Goal: Task Accomplishment & Management: Use online tool/utility

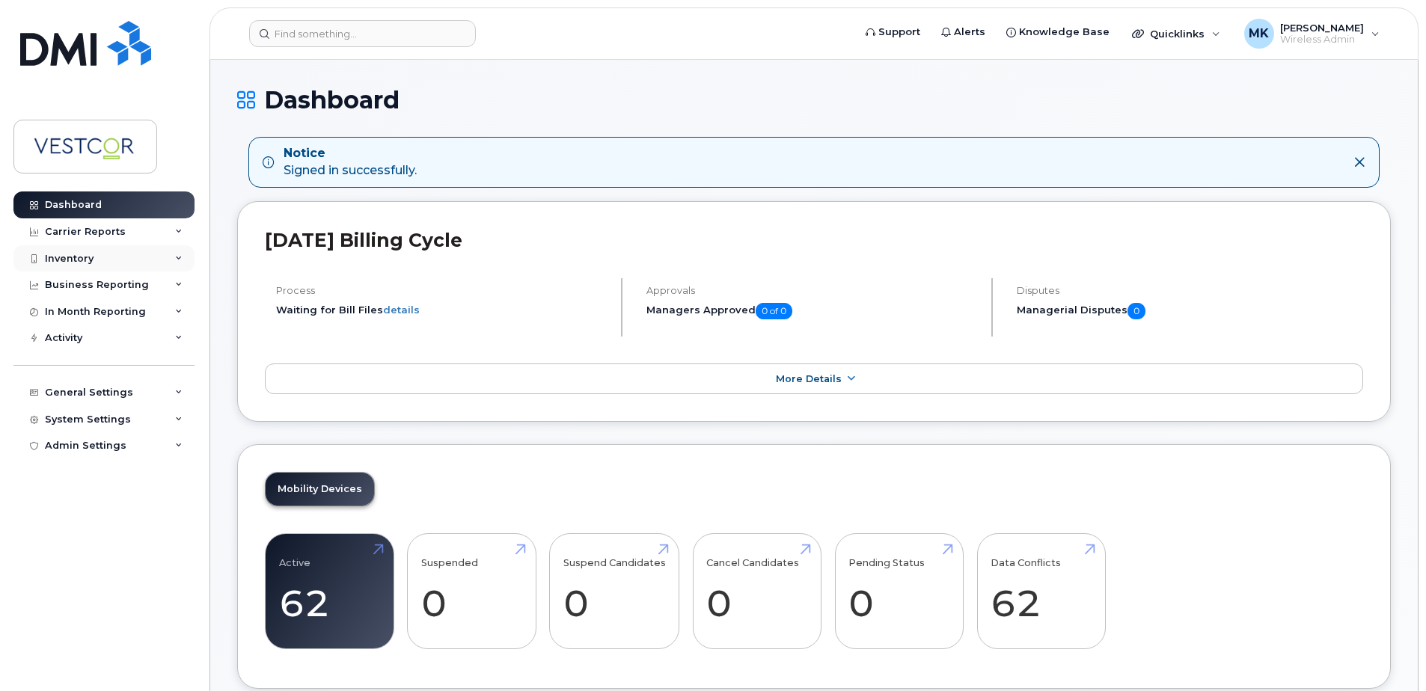
click at [79, 261] on div "Inventory" at bounding box center [69, 259] width 49 height 12
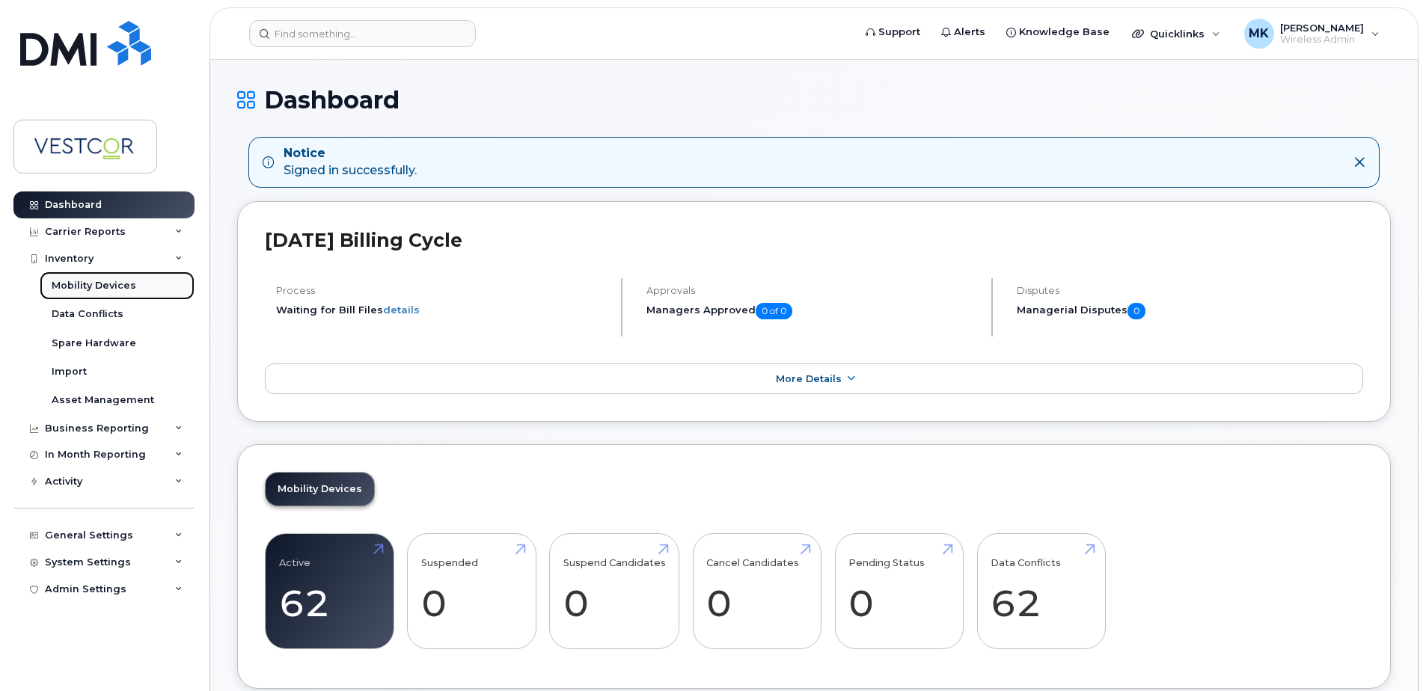
click at [79, 284] on div "Mobility Devices" at bounding box center [94, 285] width 85 height 13
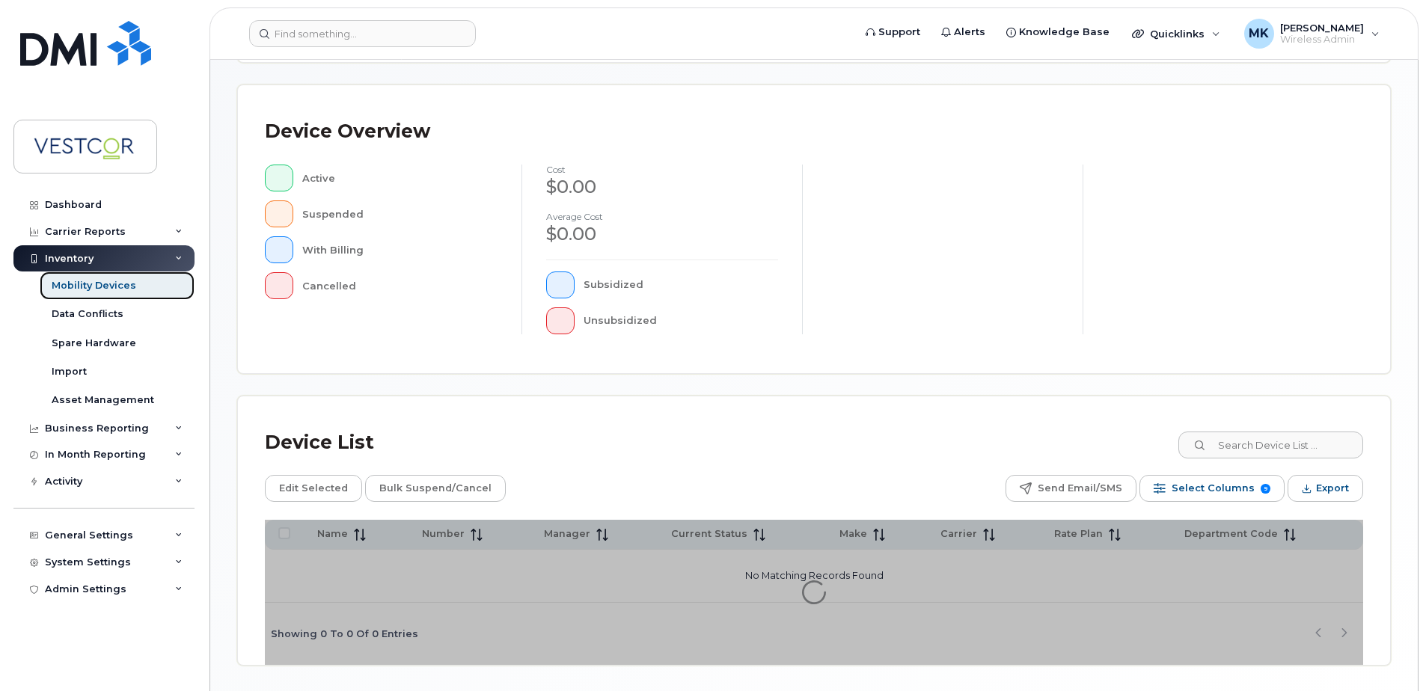
scroll to position [337, 0]
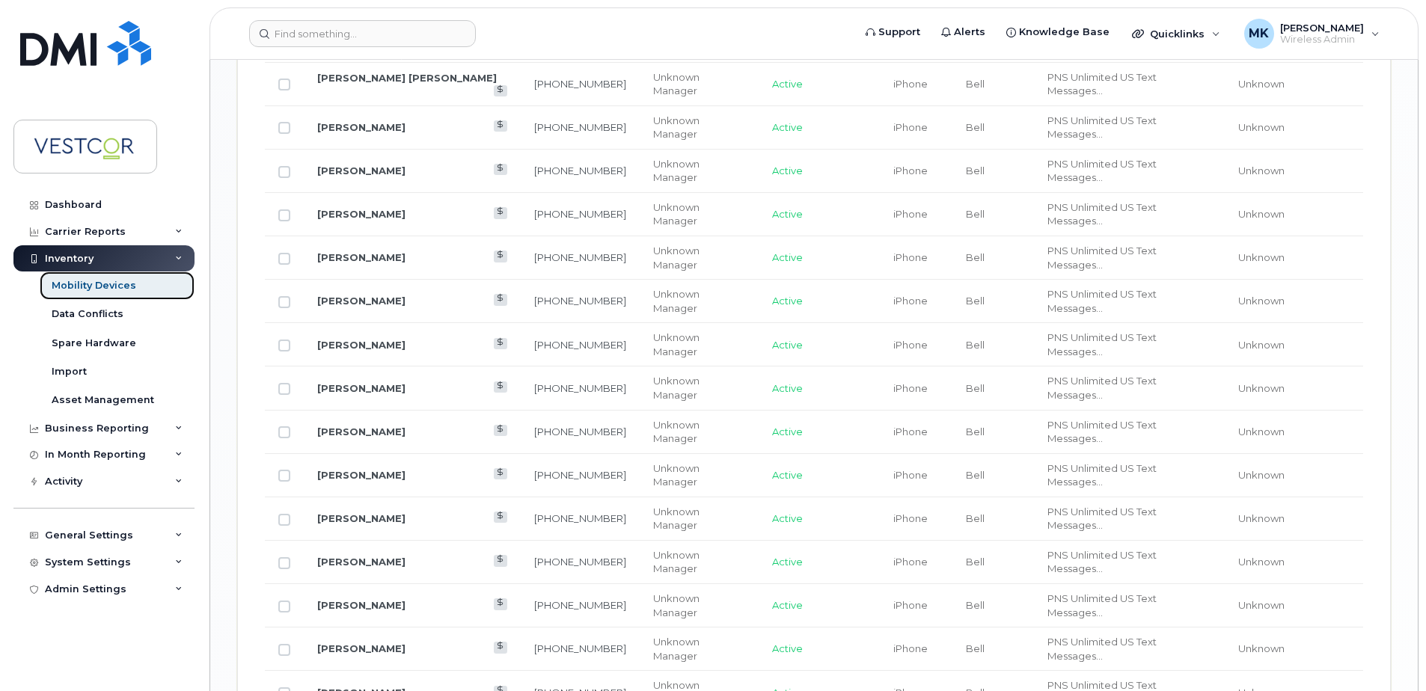
scroll to position [1758, 0]
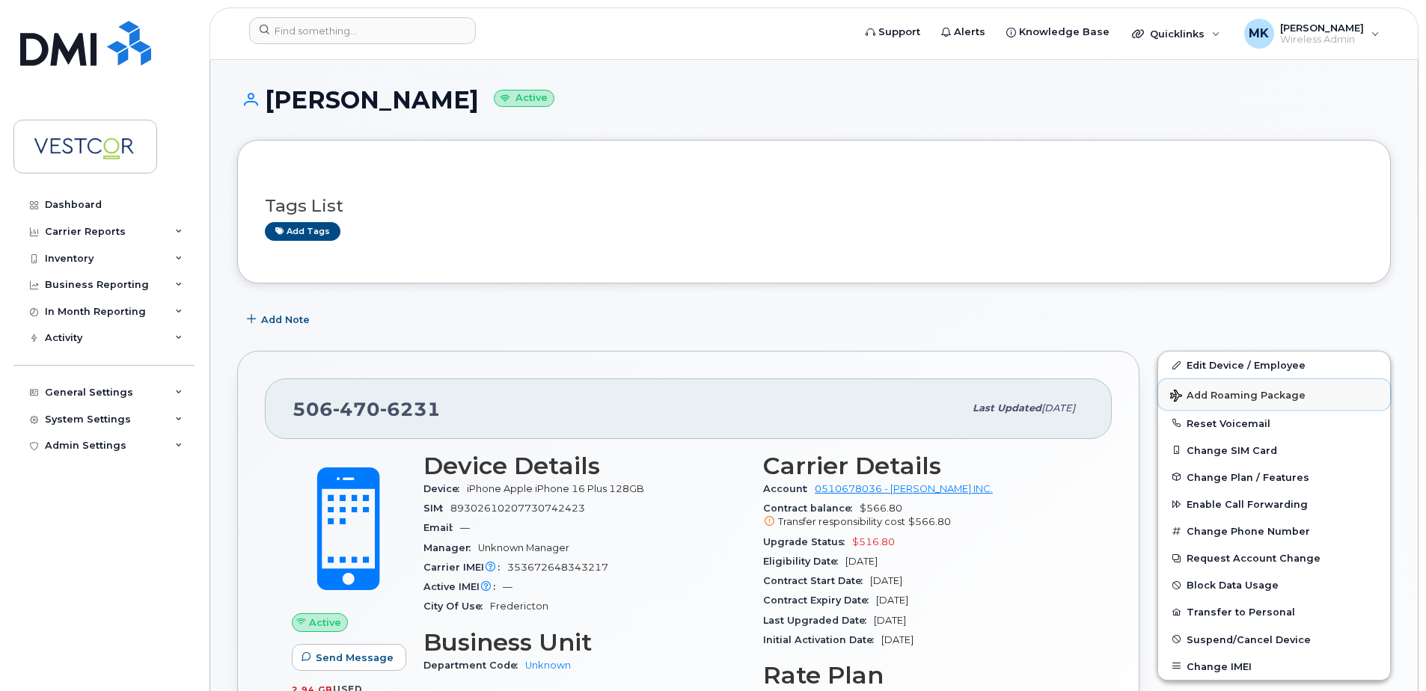
click at [1219, 390] on span "Add Roaming Package" at bounding box center [1237, 397] width 135 height 14
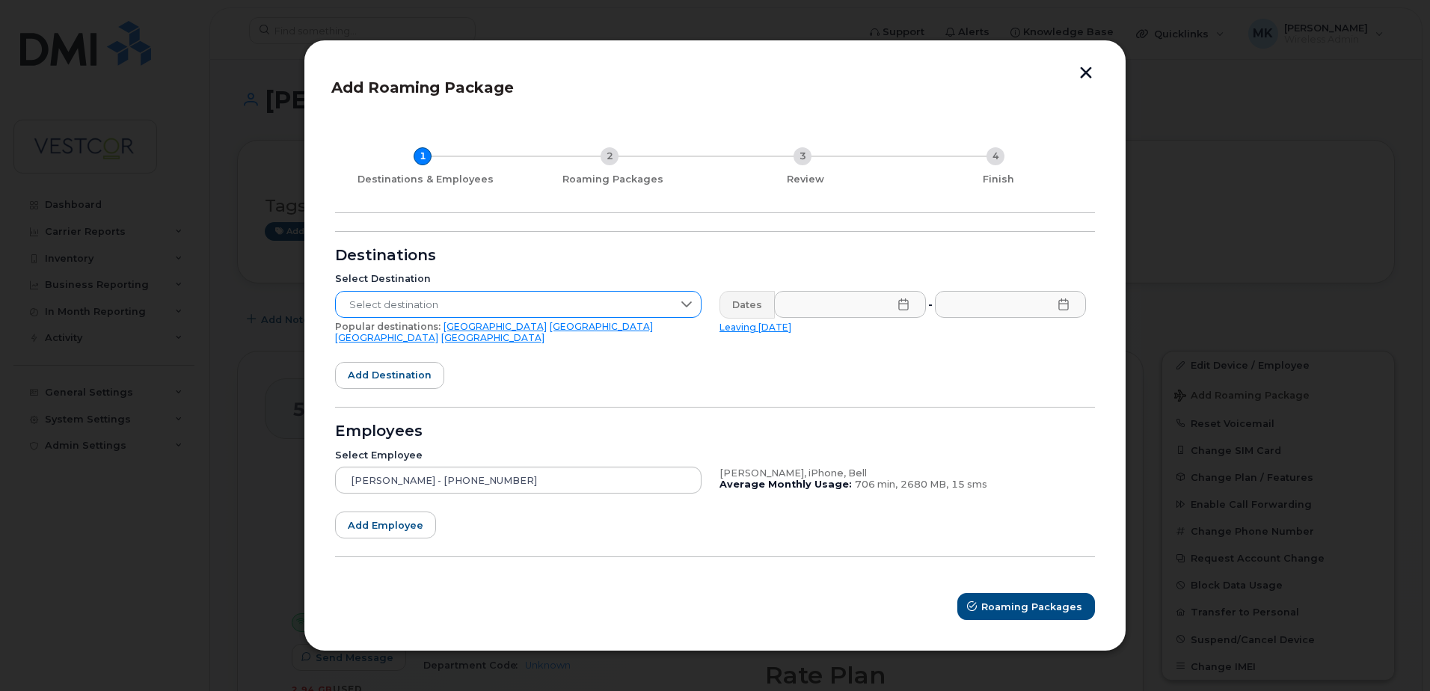
click at [453, 307] on span "Select destination" at bounding box center [504, 305] width 337 height 27
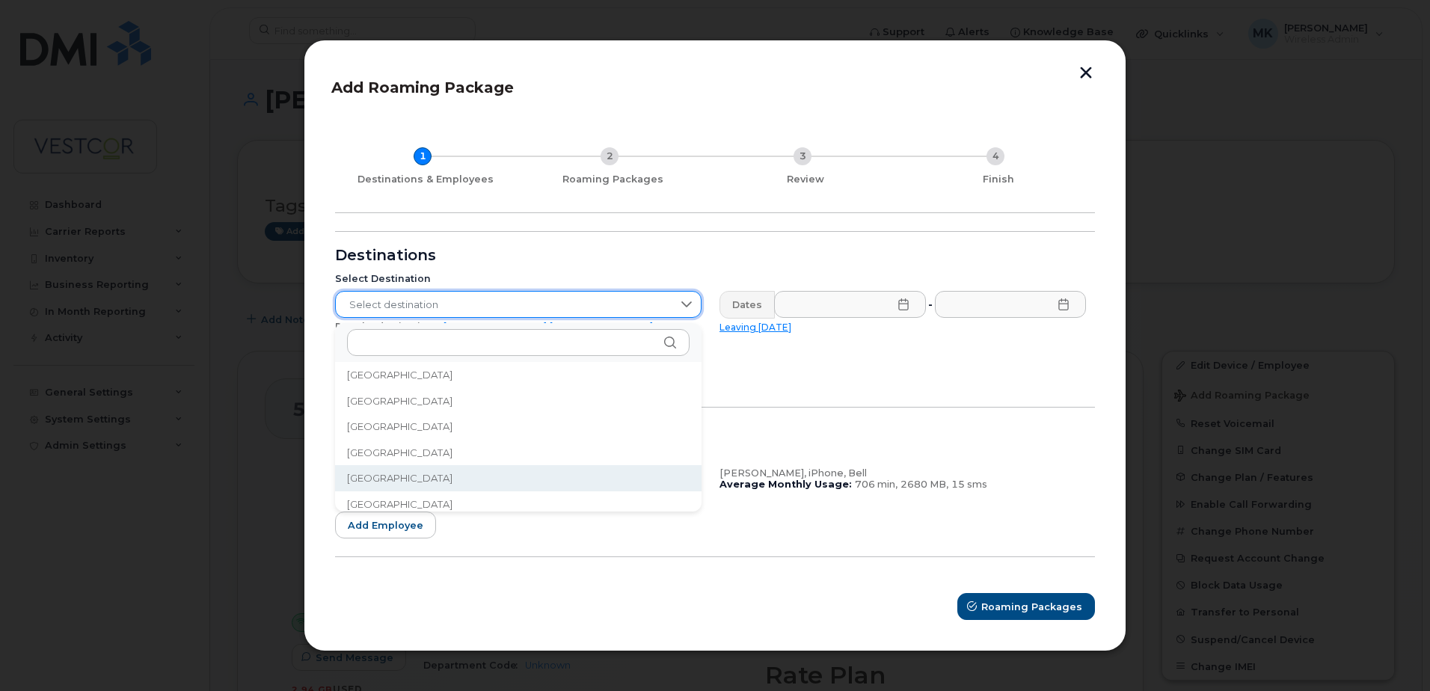
scroll to position [1666, 0]
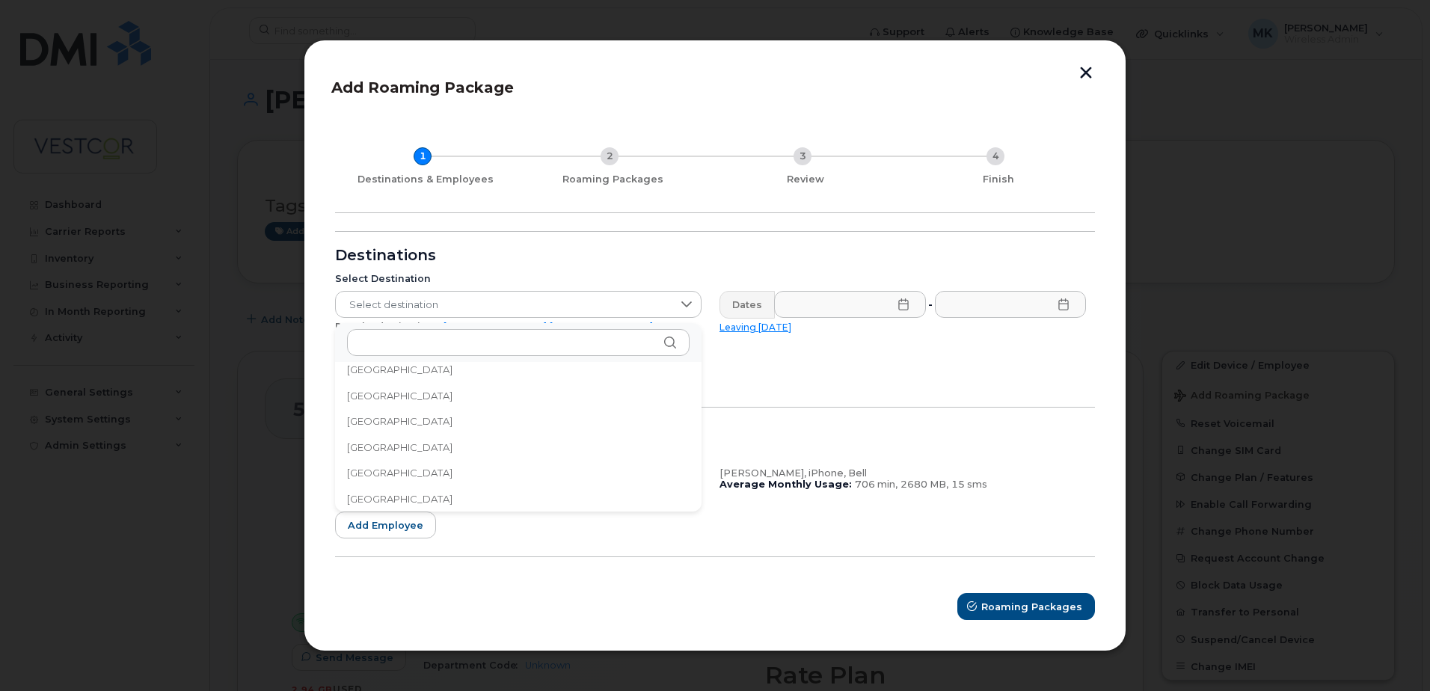
click at [372, 503] on span "[GEOGRAPHIC_DATA]" at bounding box center [399, 499] width 105 height 14
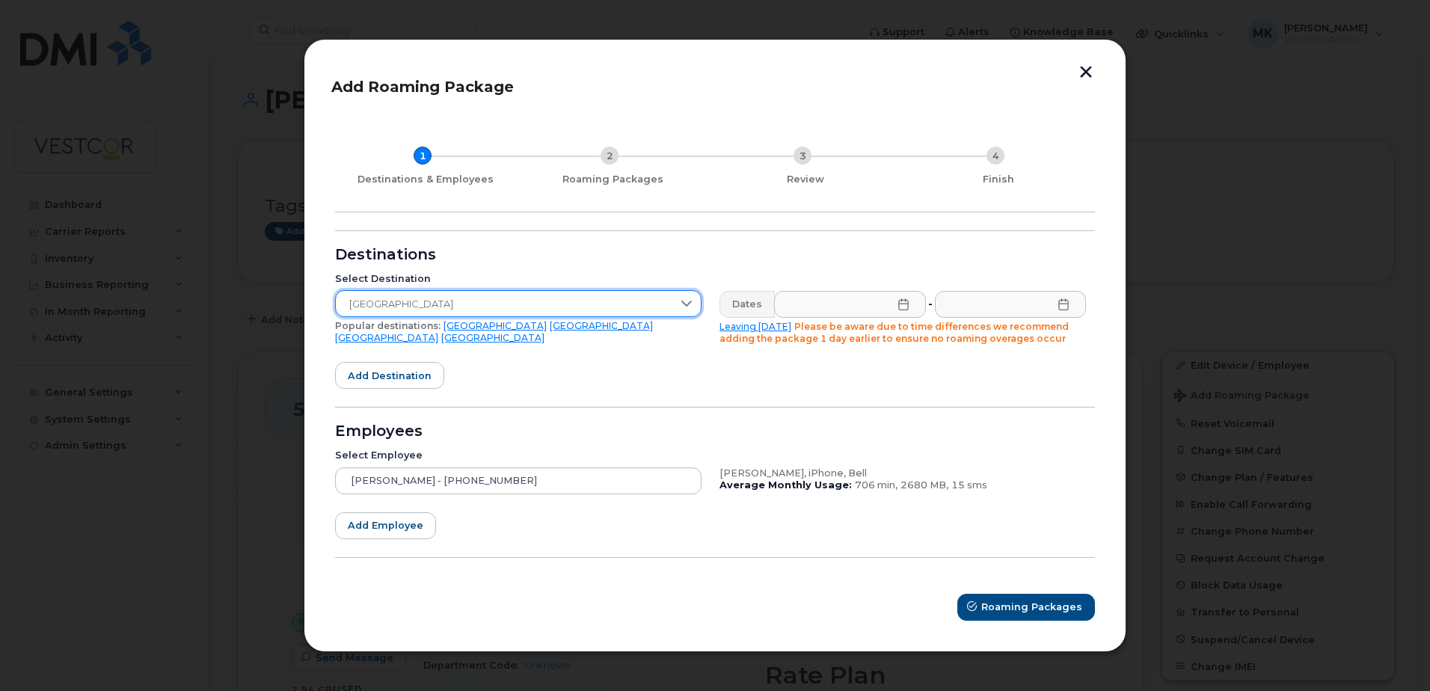
click at [901, 304] on icon at bounding box center [904, 304] width 12 height 12
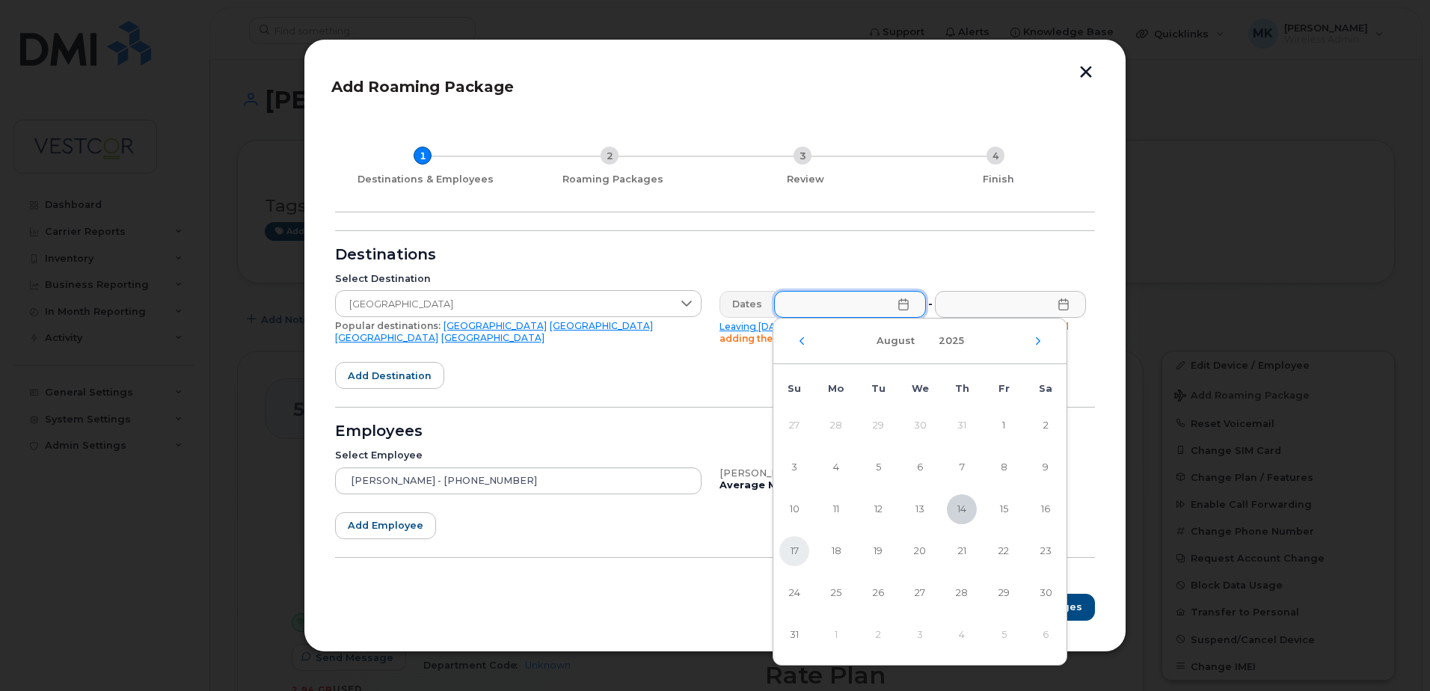
click at [791, 546] on span "17" at bounding box center [794, 551] width 30 height 30
type input "[DATE]"
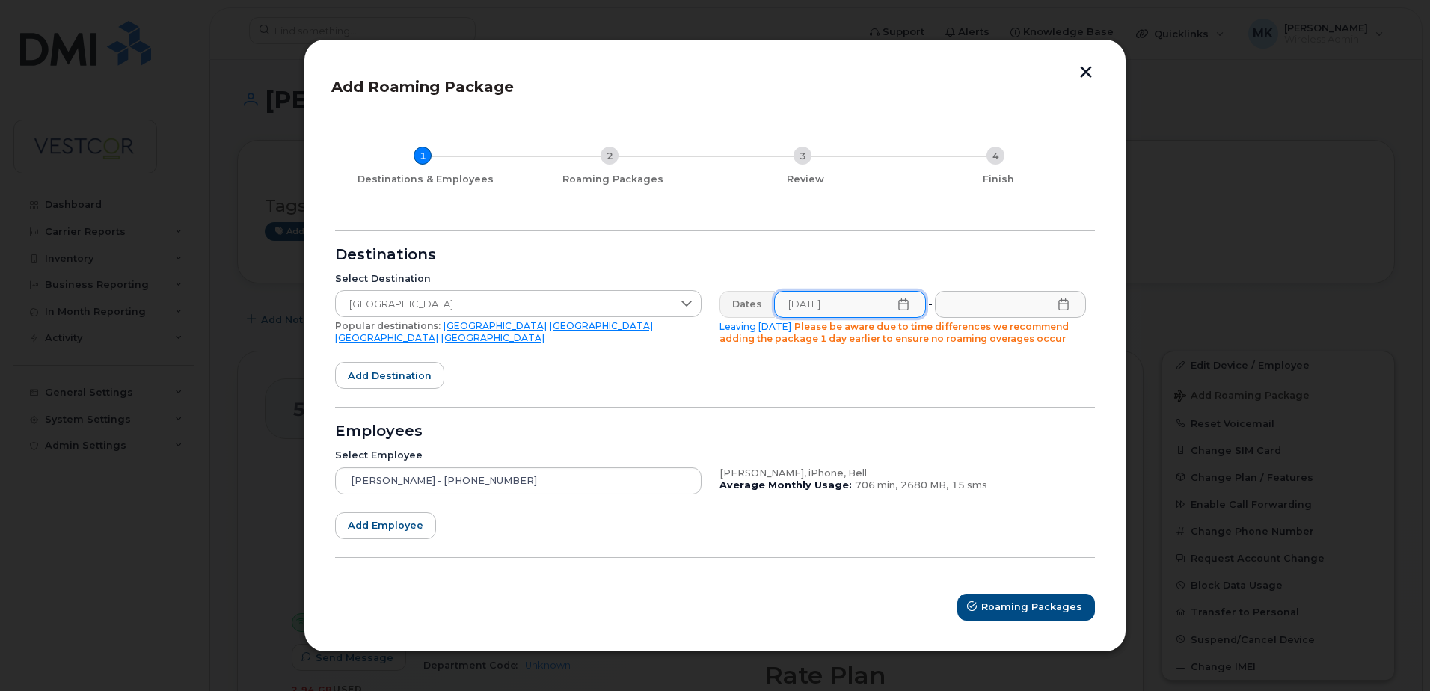
click at [1064, 308] on icon at bounding box center [1064, 304] width 12 height 12
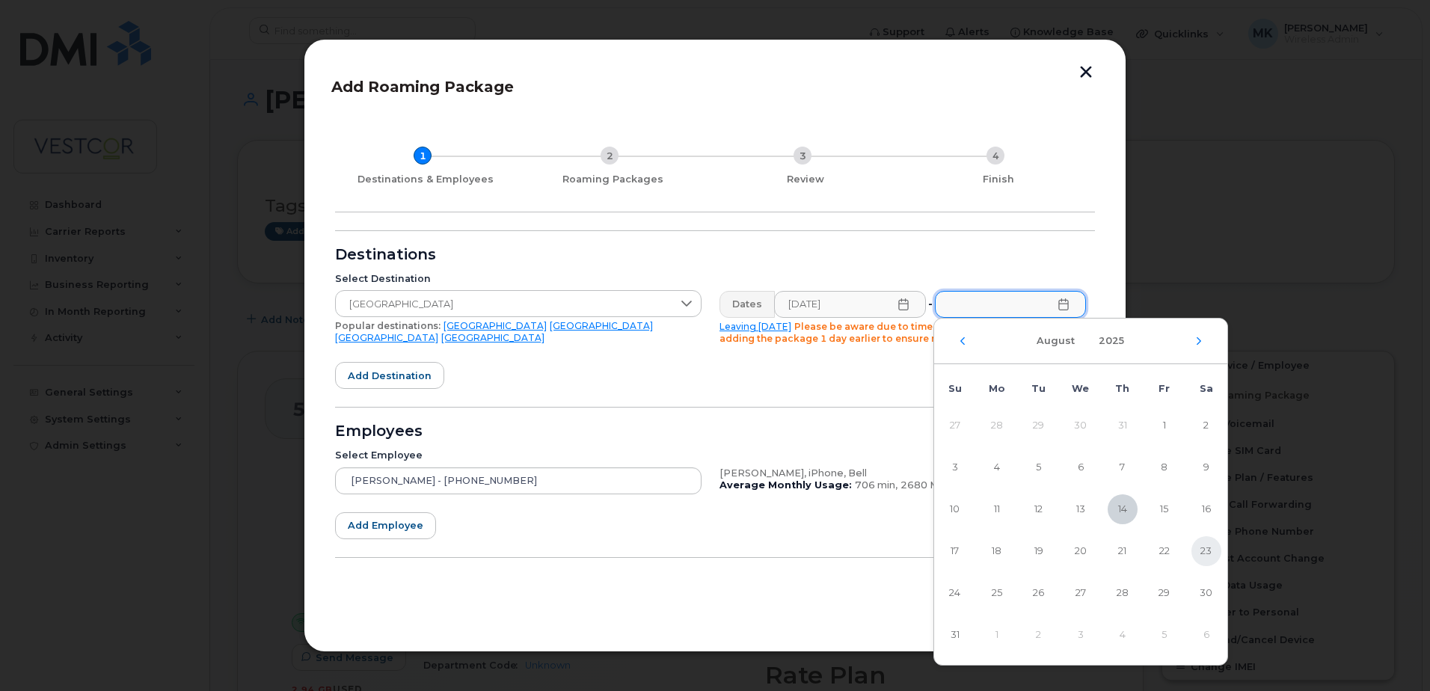
click at [1207, 551] on span "23" at bounding box center [1207, 551] width 30 height 30
type input "[DATE]"
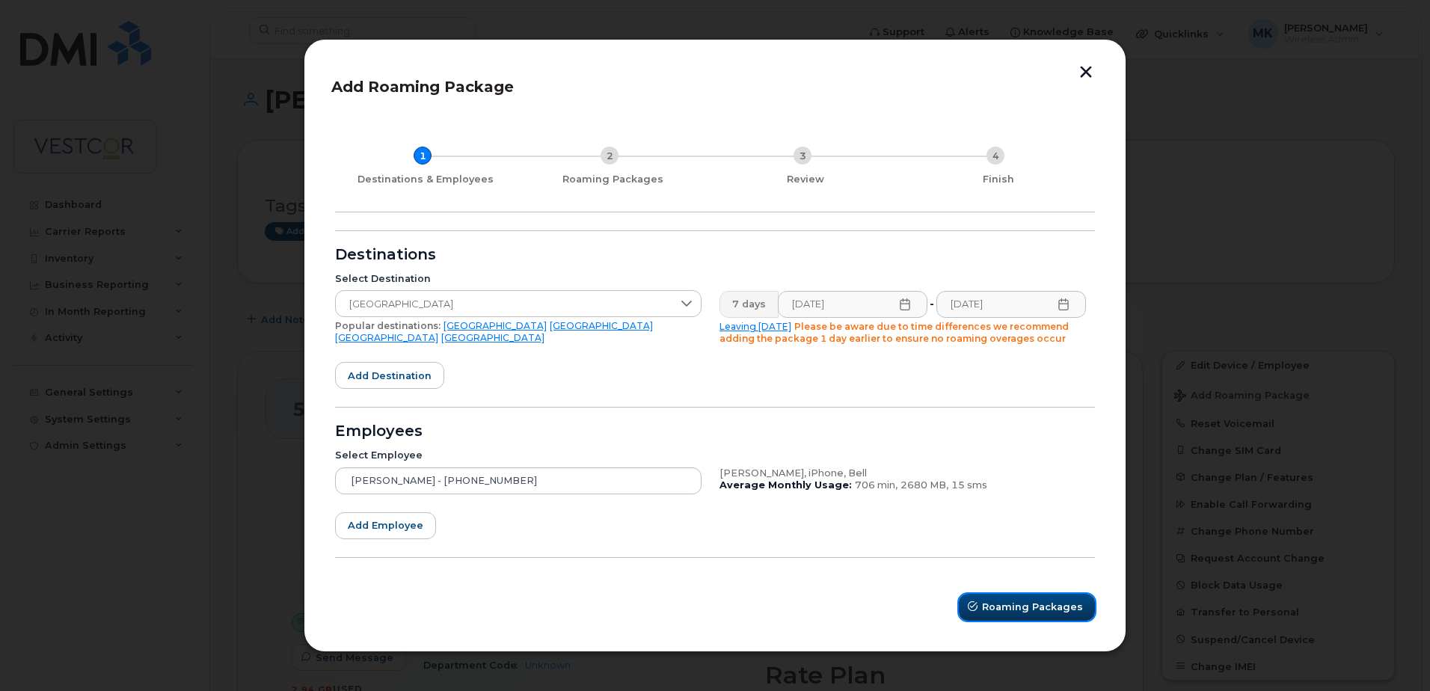
click at [1025, 607] on span "Roaming Packages" at bounding box center [1032, 607] width 101 height 14
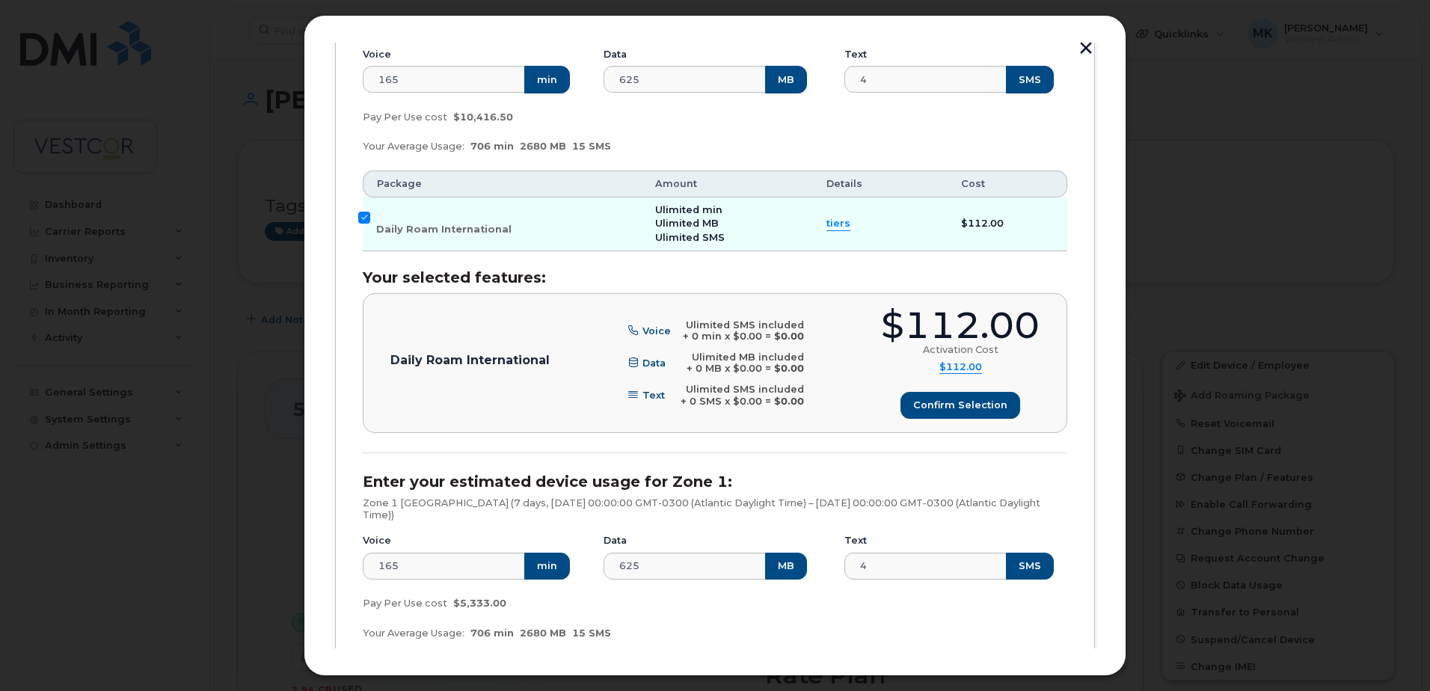
scroll to position [299, 0]
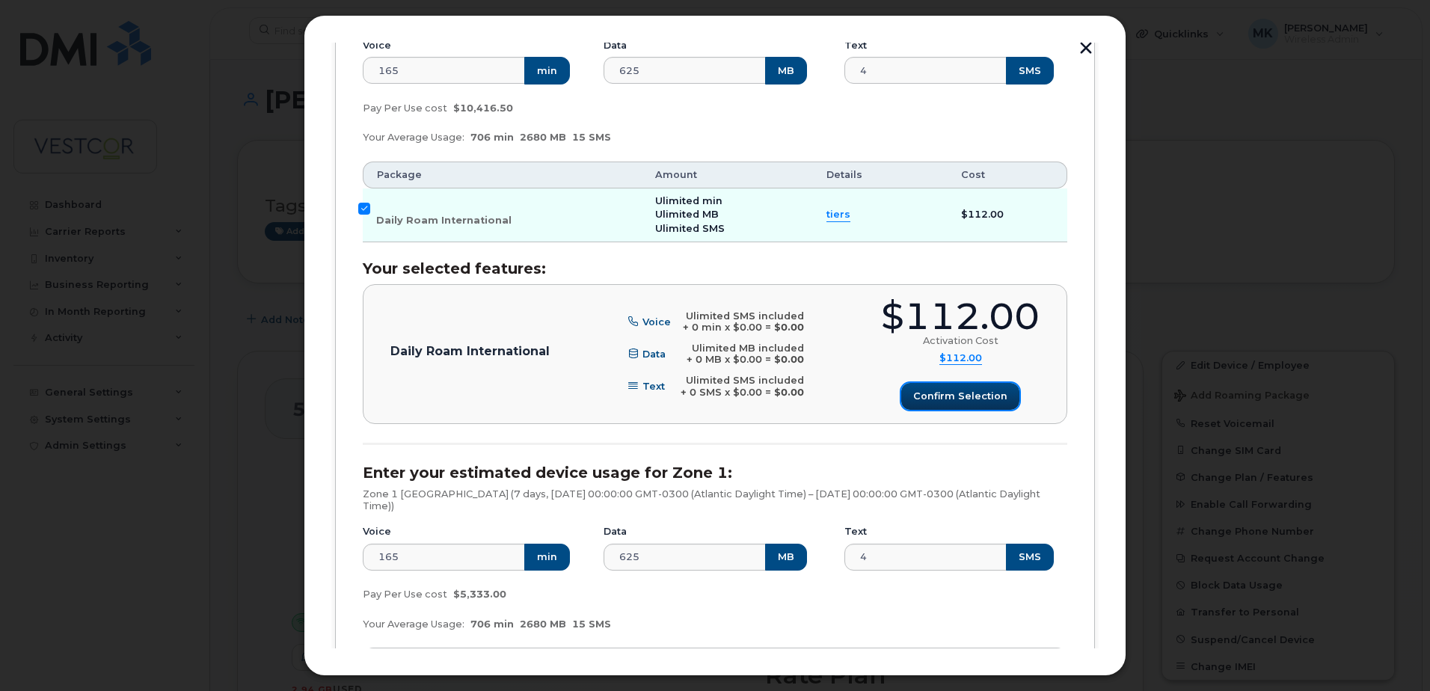
click at [949, 395] on span "Confirm selection" at bounding box center [960, 396] width 94 height 14
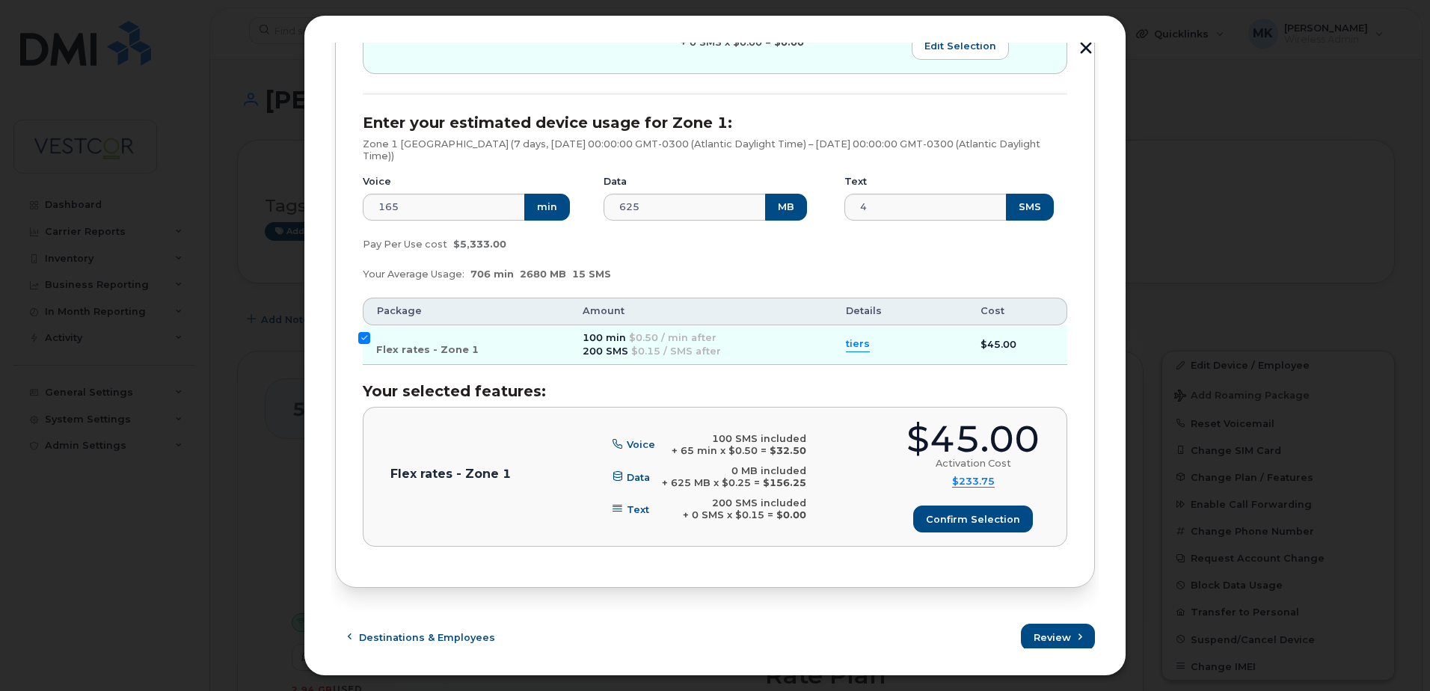
scroll to position [655, 0]
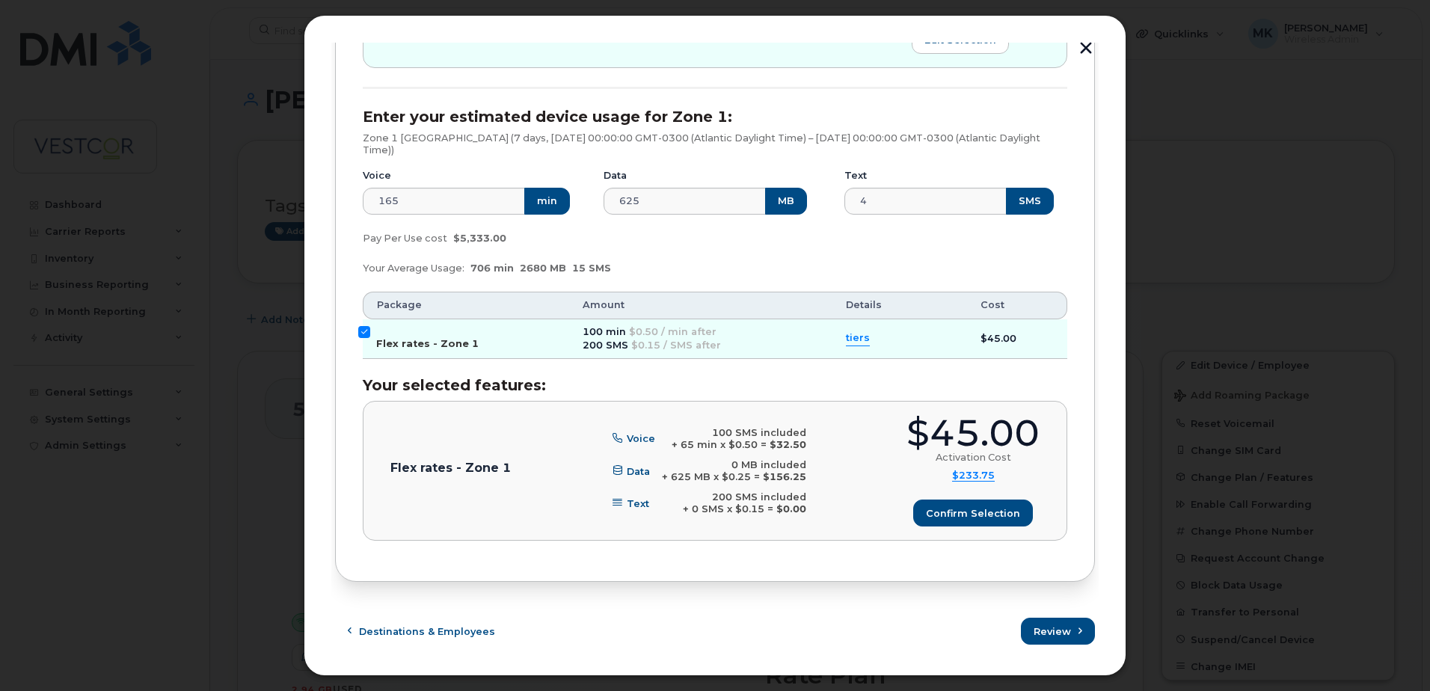
click at [363, 330] on input "Flex rates - Zone 1" at bounding box center [364, 332] width 12 height 12
checkbox input "false"
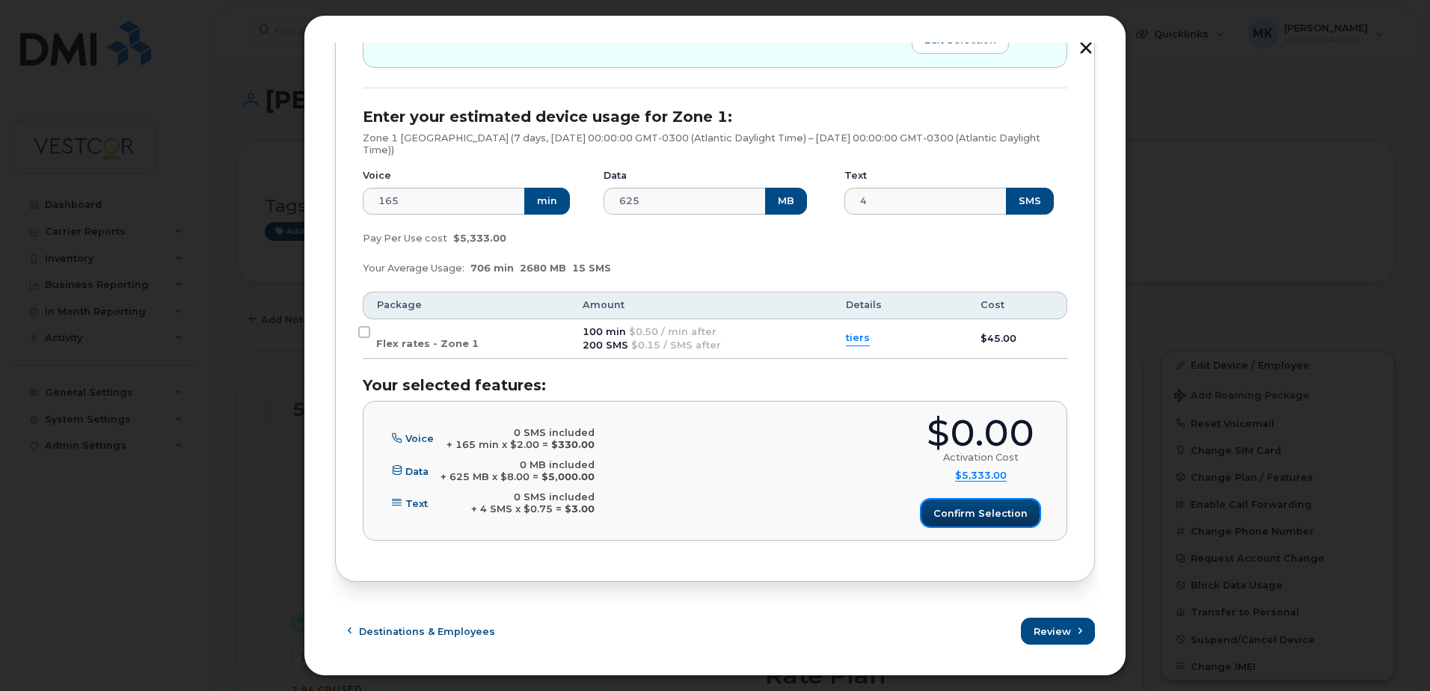
click at [983, 509] on span "Confirm selection" at bounding box center [980, 513] width 94 height 14
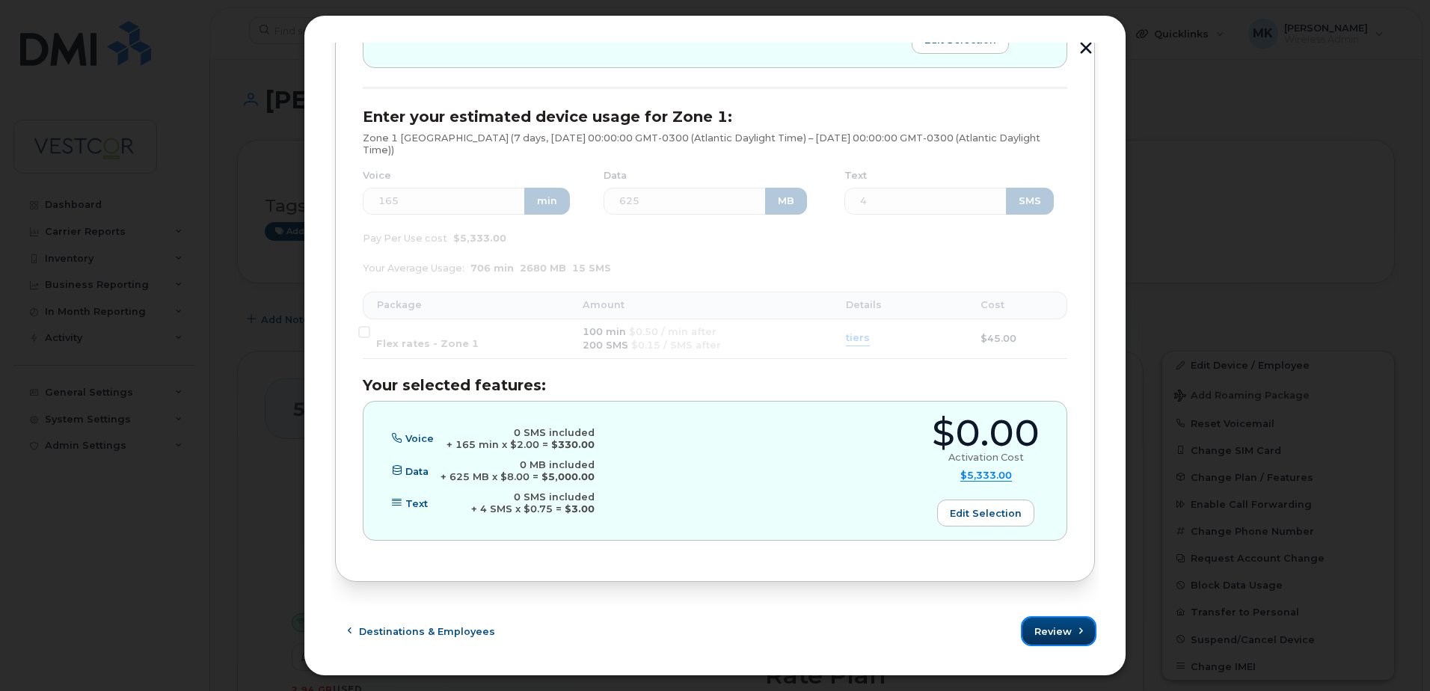
click at [1055, 629] on span "Review" at bounding box center [1052, 632] width 37 height 14
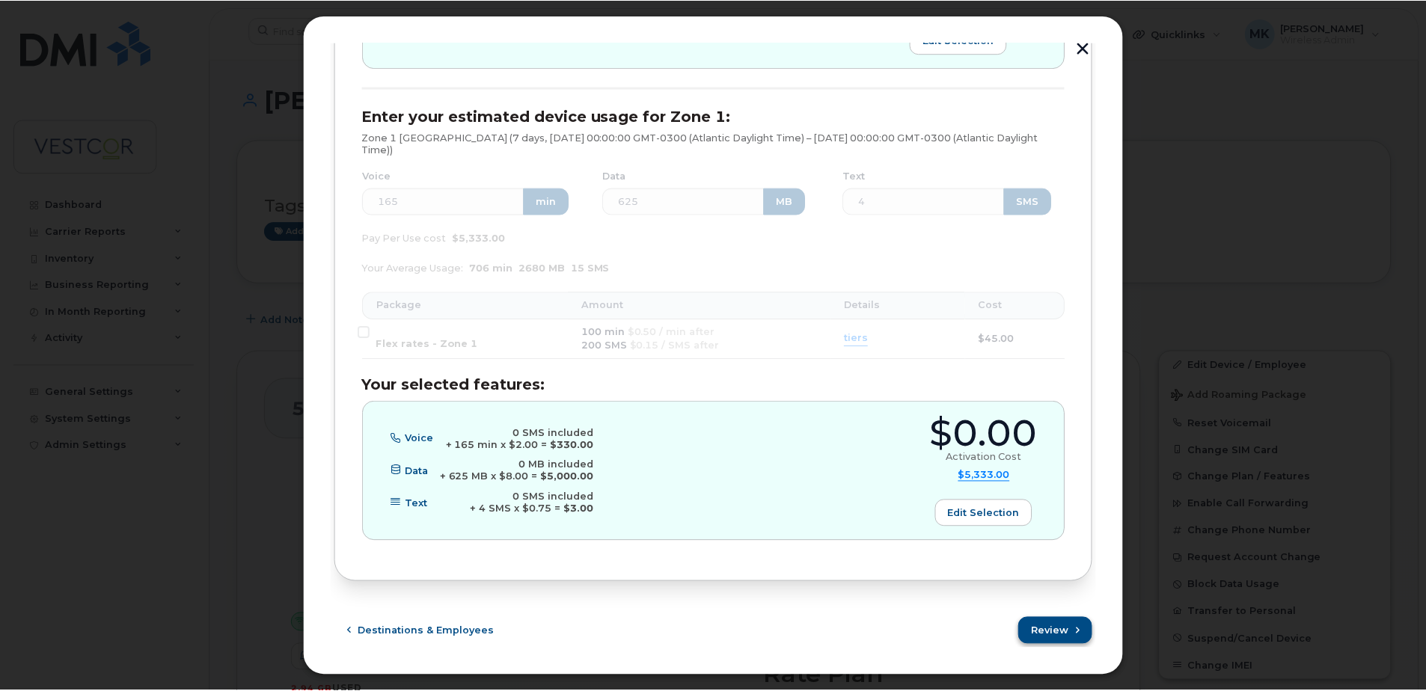
scroll to position [0, 0]
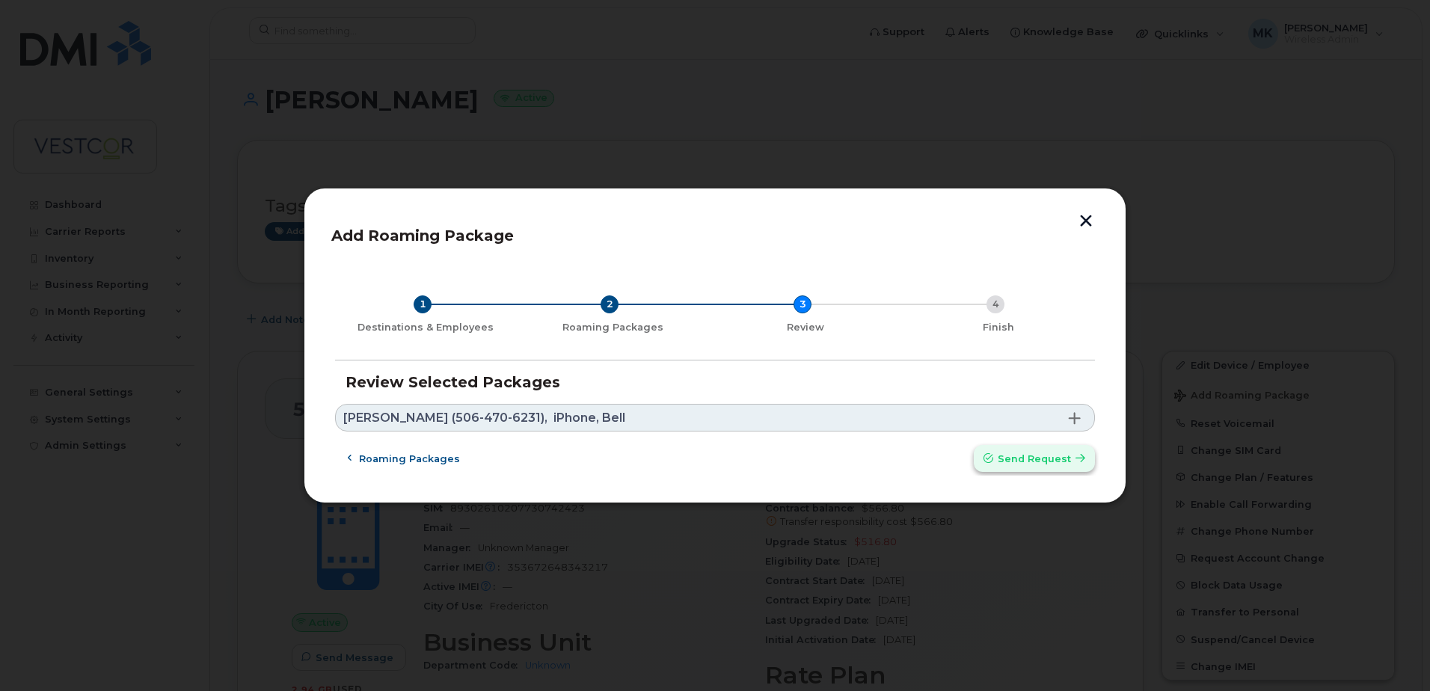
click at [1055, 455] on span "Send request" at bounding box center [1034, 459] width 73 height 14
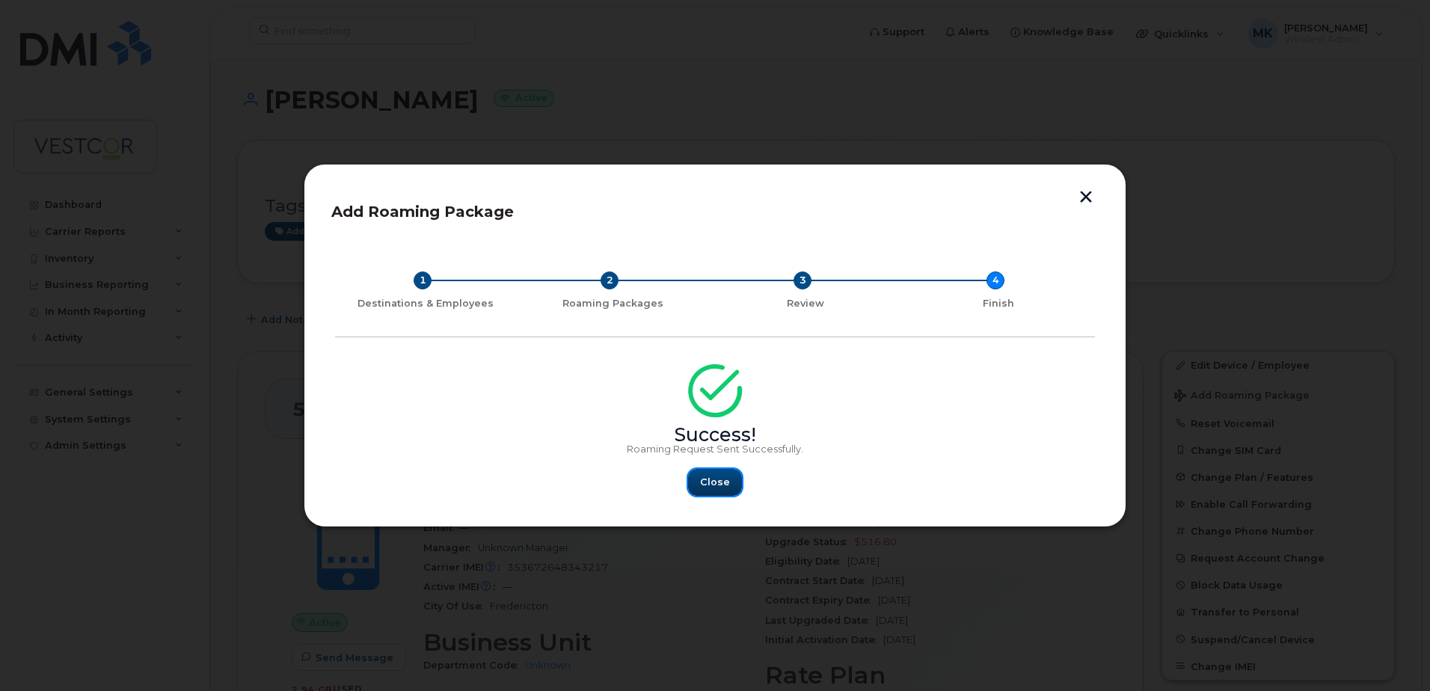
click at [705, 482] on span "Close" at bounding box center [715, 482] width 30 height 14
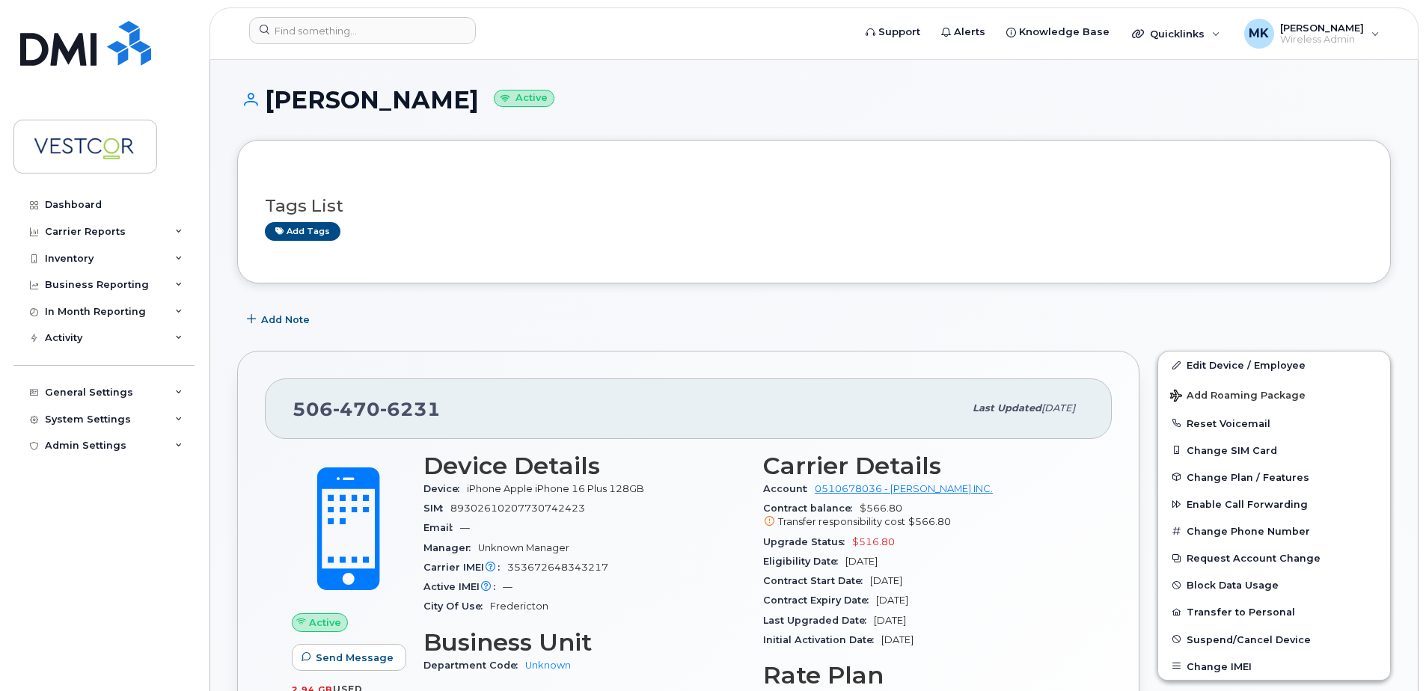
click at [121, 552] on div "Dashboard Carrier Reports Monthly Billing Data Daily Data Pooling Data Behavior…" at bounding box center [105, 429] width 185 height 477
drag, startPoint x: 1151, startPoint y: 7, endPoint x: 770, endPoint y: 43, distance: 382.3
click at [770, 43] on form at bounding box center [546, 30] width 594 height 27
